Goal: Transaction & Acquisition: Download file/media

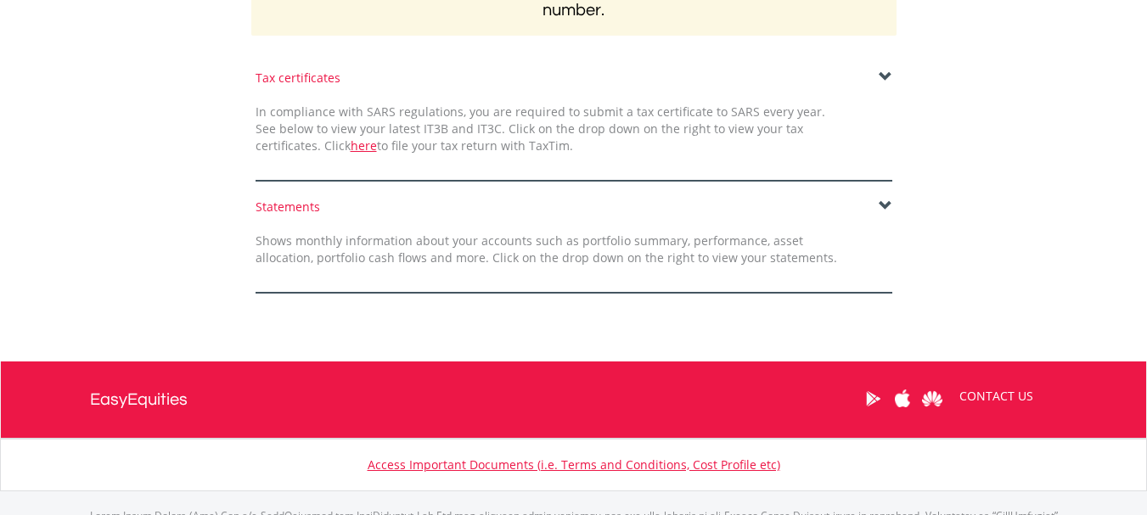
scroll to position [424, 0]
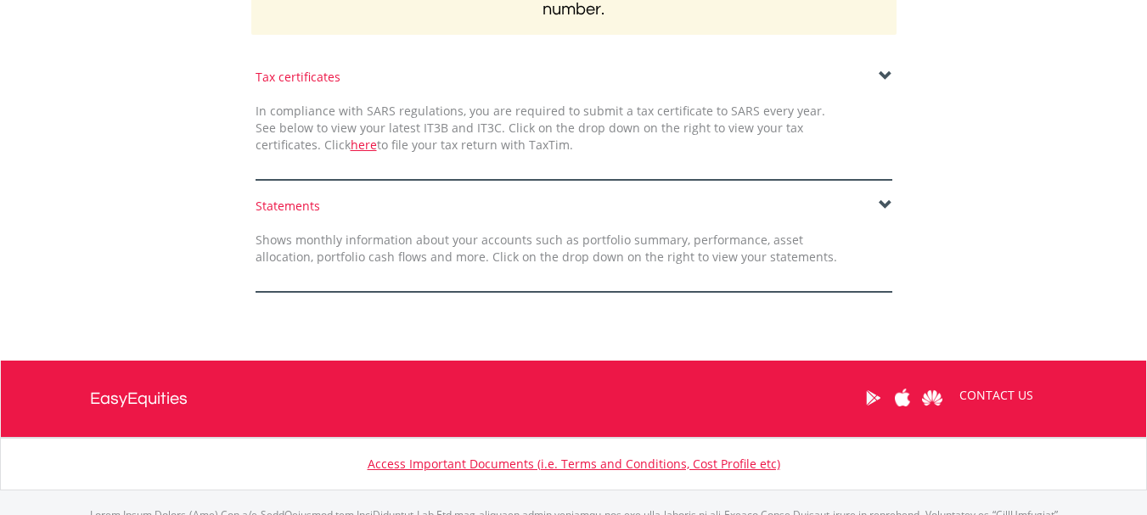
drag, startPoint x: 296, startPoint y: 76, endPoint x: 407, endPoint y: 80, distance: 110.4
click at [297, 76] on div "Tax certificates" at bounding box center [573, 77] width 637 height 17
click at [886, 77] on span at bounding box center [886, 77] width 14 height 14
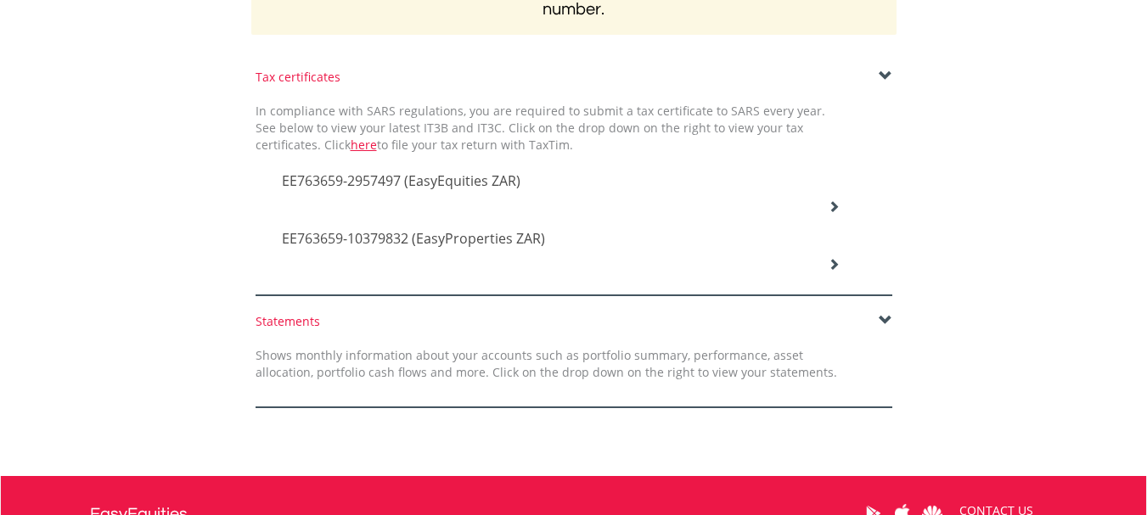
click at [423, 179] on span "EE763659-2957497 (EasyEquities ZAR)" at bounding box center [401, 180] width 239 height 19
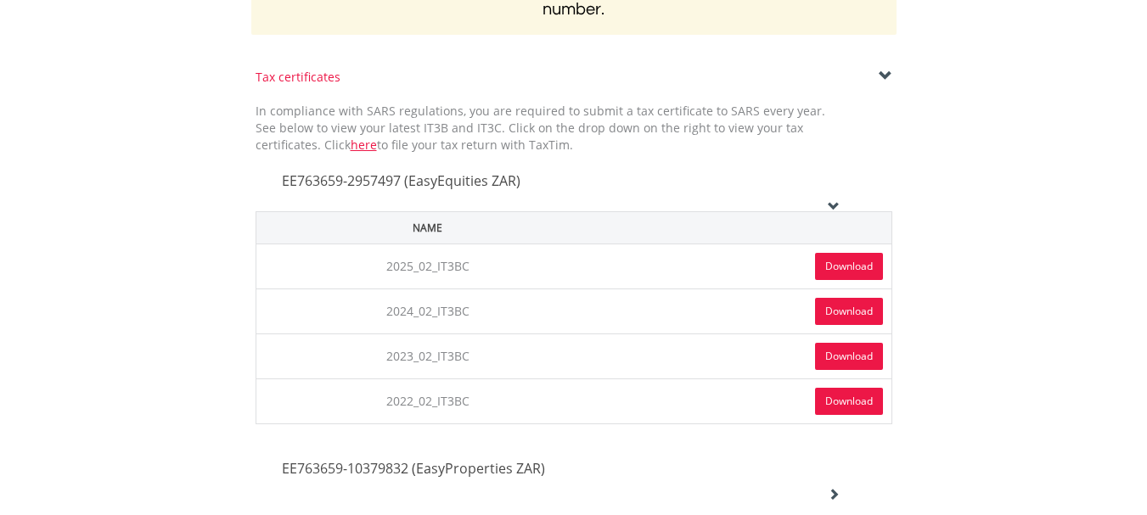
click at [849, 263] on link "Download" at bounding box center [849, 266] width 68 height 27
click at [351, 144] on link "here" at bounding box center [364, 145] width 26 height 16
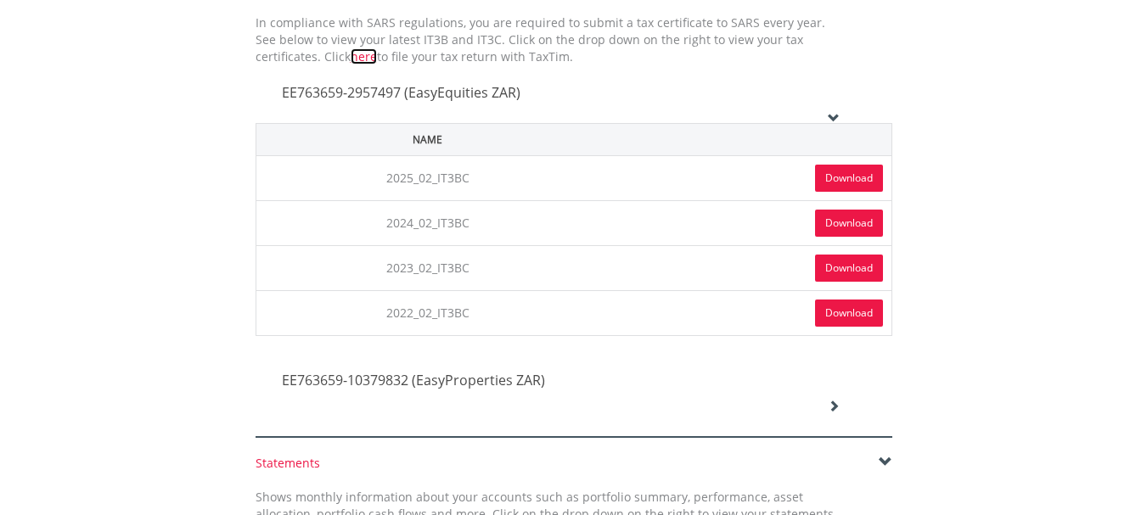
scroll to position [594, 0]
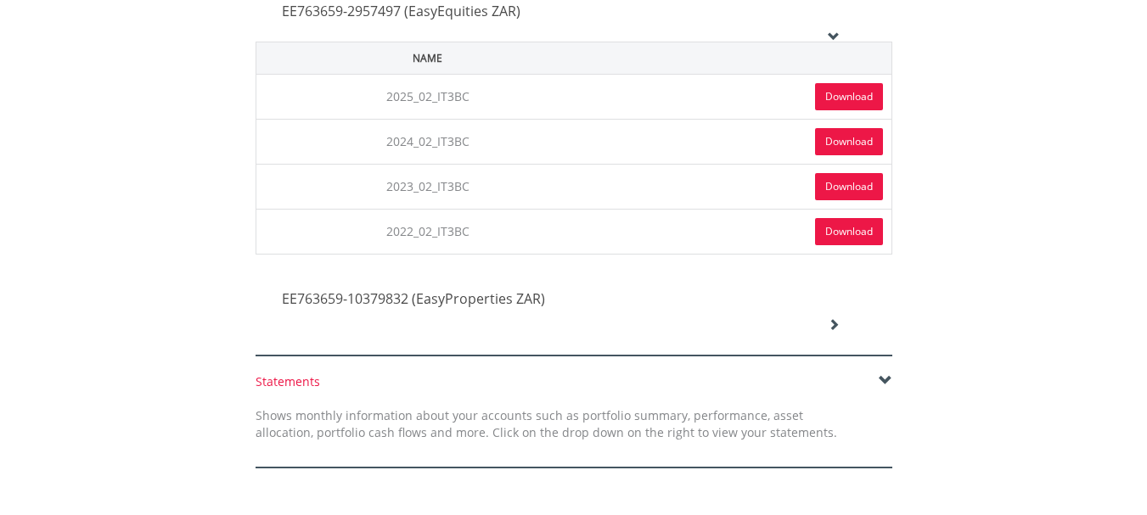
click at [471, 300] on span "EE763659-10379832 (EasyProperties ZAR)" at bounding box center [413, 298] width 263 height 19
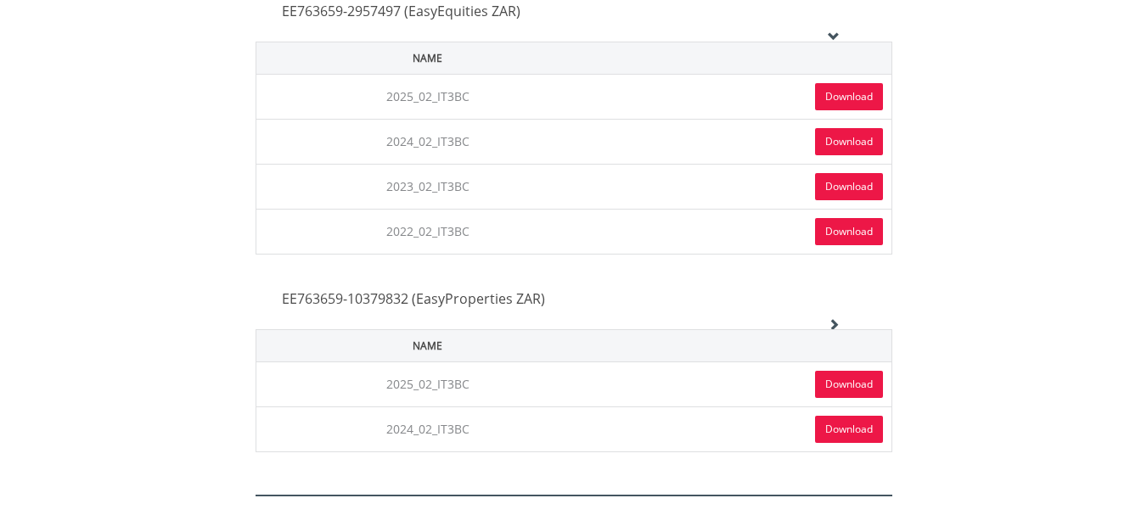
click at [834, 386] on link "Download" at bounding box center [849, 384] width 68 height 27
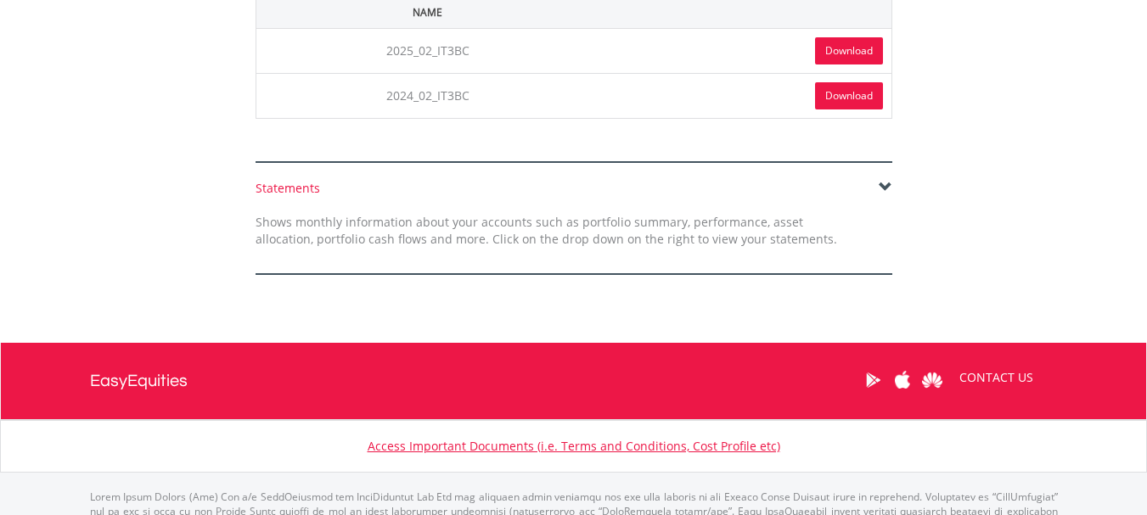
scroll to position [934, 0]
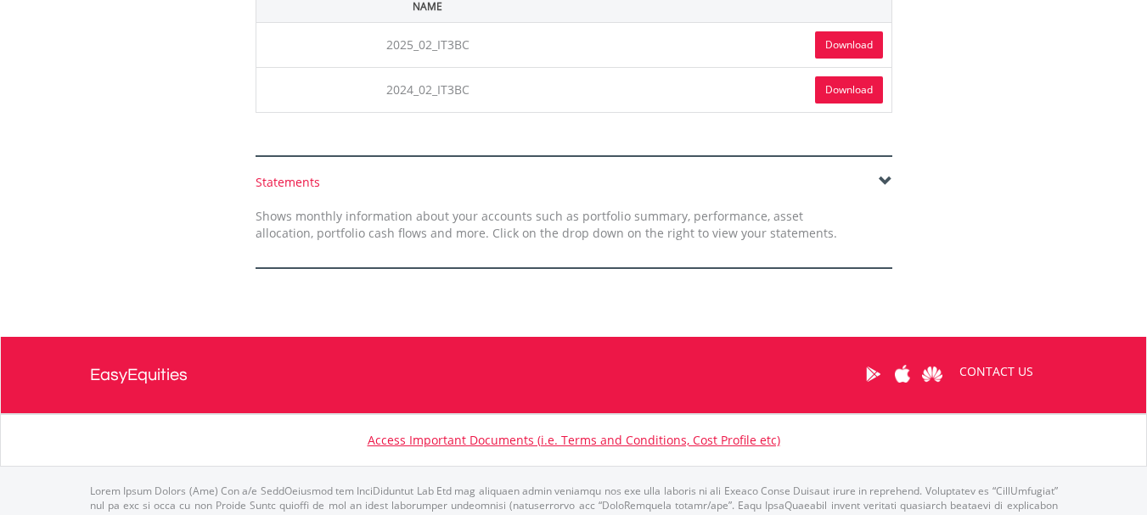
click at [887, 181] on span at bounding box center [886, 182] width 14 height 14
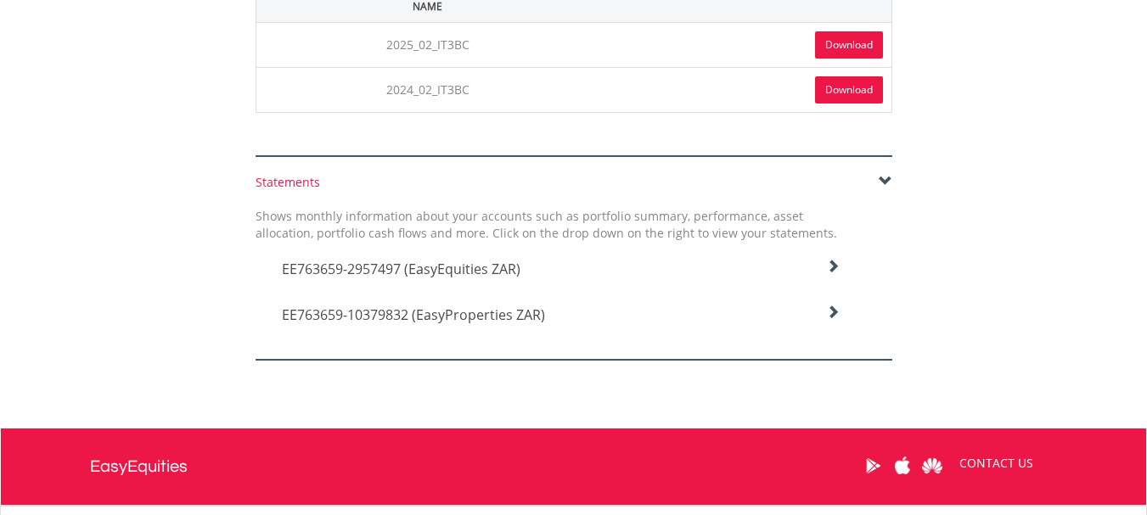
click at [558, 272] on h4 "EE763659-2957497 (EasyEquities ZAR)" at bounding box center [561, 269] width 559 height 20
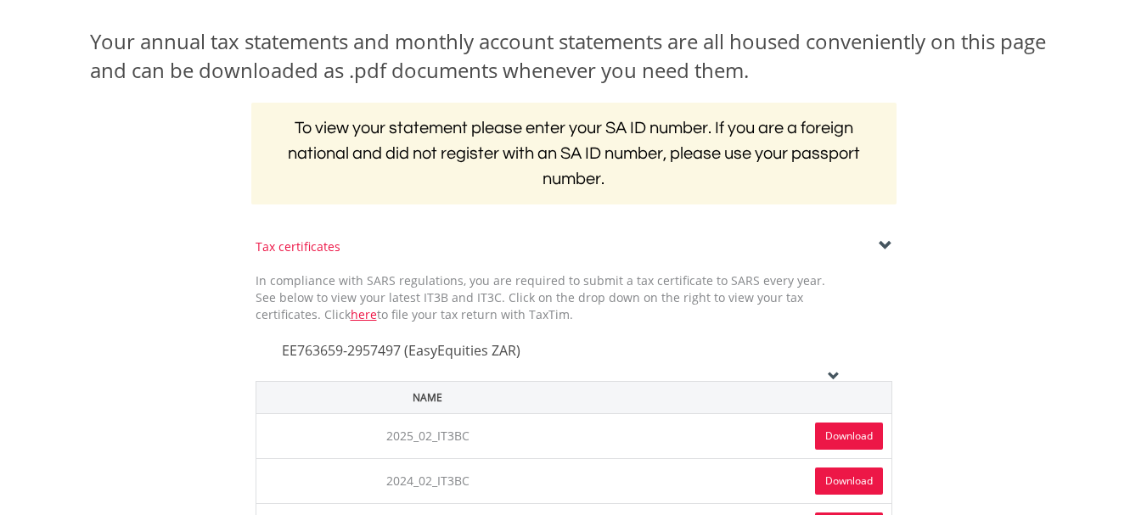
scroll to position [0, 0]
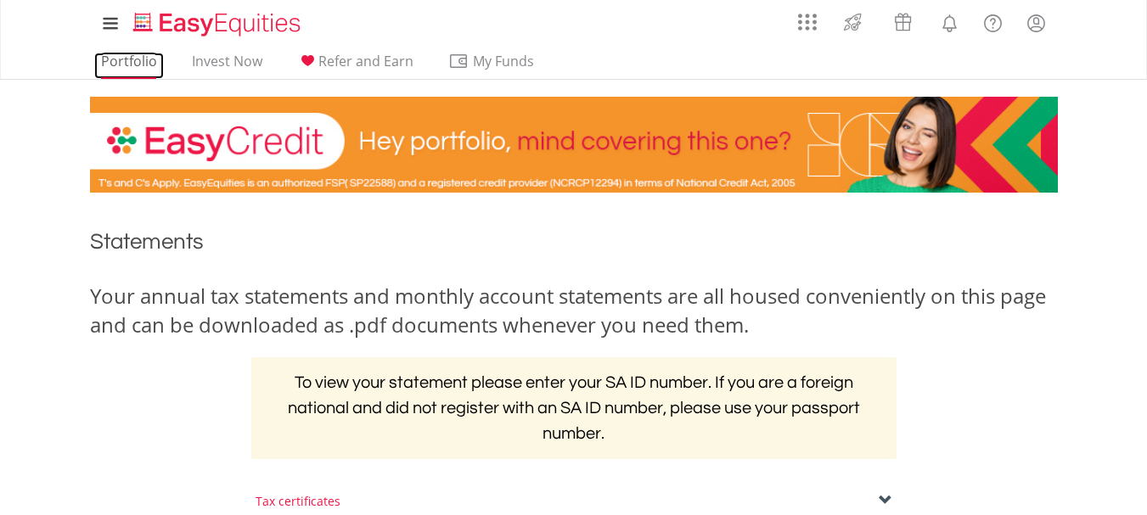
click at [143, 60] on link "Portfolio" at bounding box center [129, 66] width 70 height 26
